Goal: Task Accomplishment & Management: Manage account settings

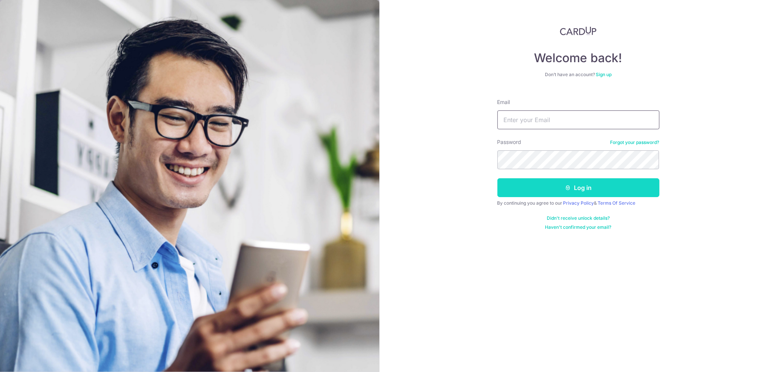
type input "[EMAIL_ADDRESS][DOMAIN_NAME]"
click at [545, 183] on button "Log in" at bounding box center [578, 187] width 162 height 19
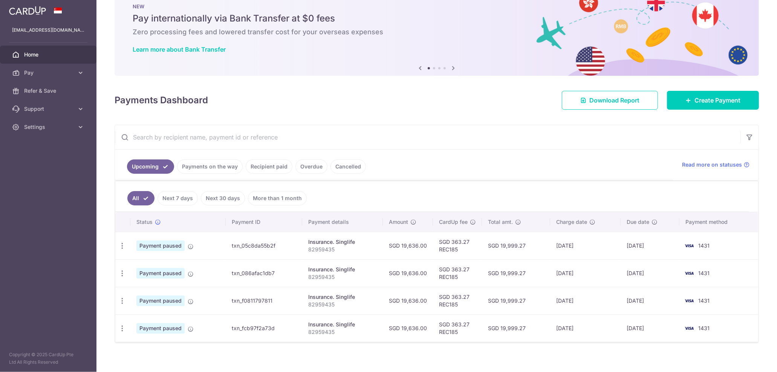
scroll to position [23, 0]
